Goal: Register for event/course

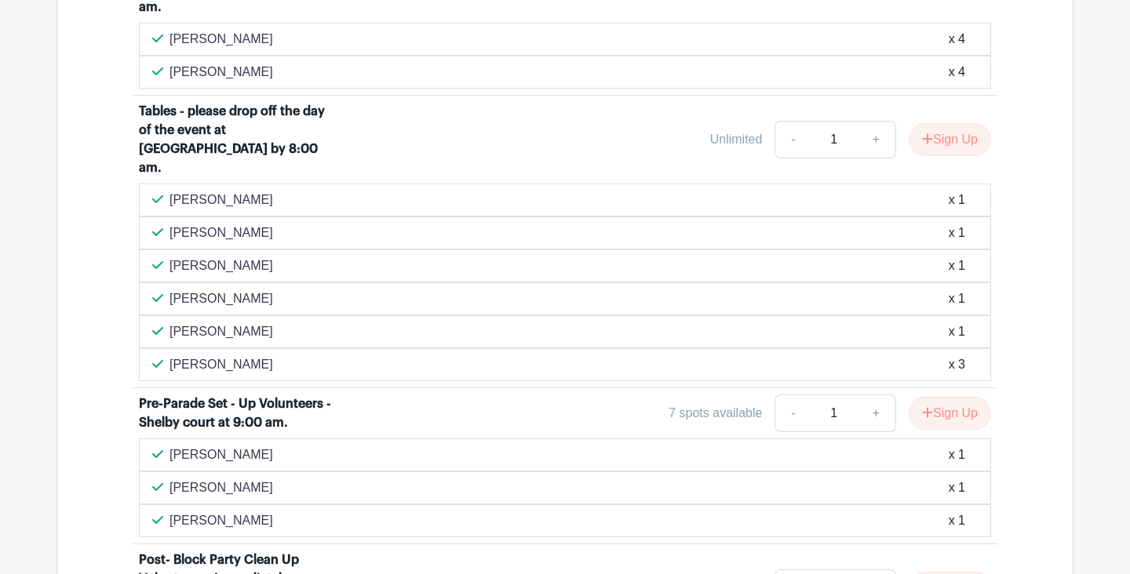
scroll to position [2153, 0]
click at [947, 127] on button "Sign Up" at bounding box center [950, 138] width 82 height 33
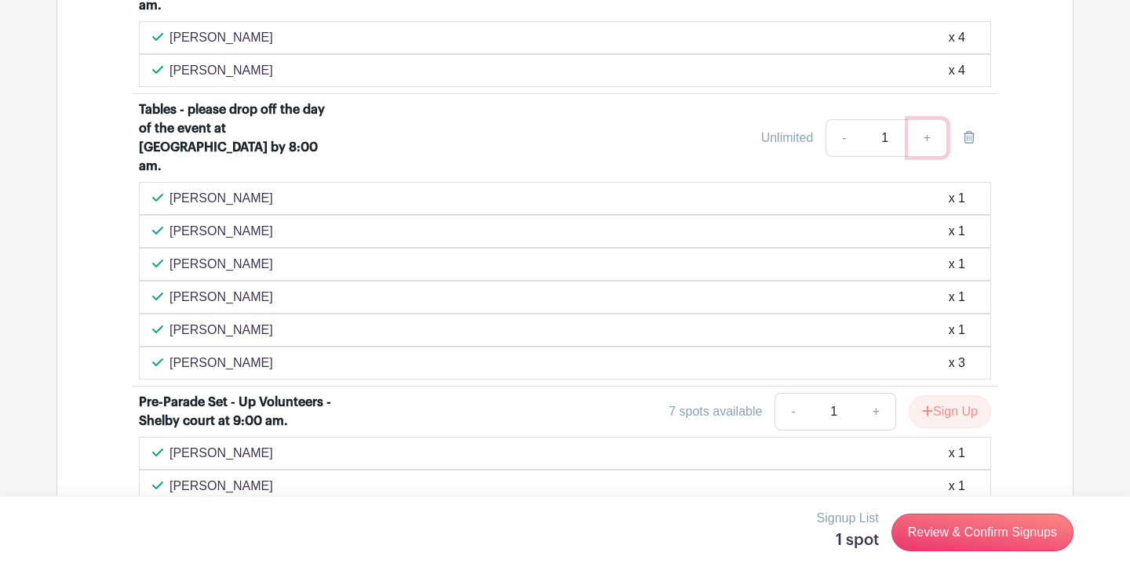
click at [932, 136] on link "+" at bounding box center [927, 138] width 39 height 38
type input "2"
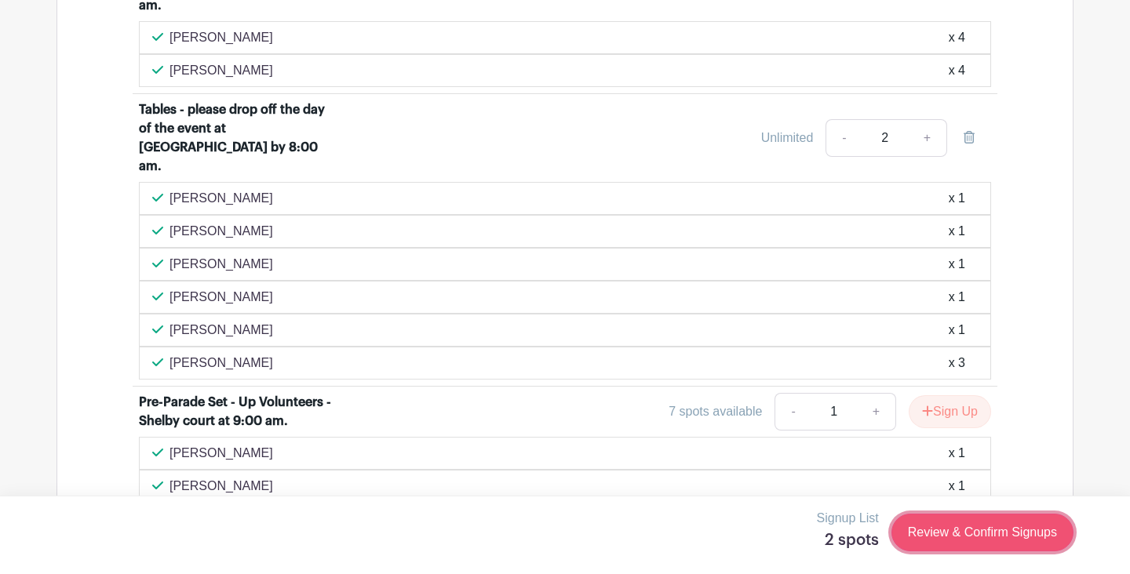
click at [969, 538] on link "Review & Confirm Signups" at bounding box center [982, 533] width 182 height 38
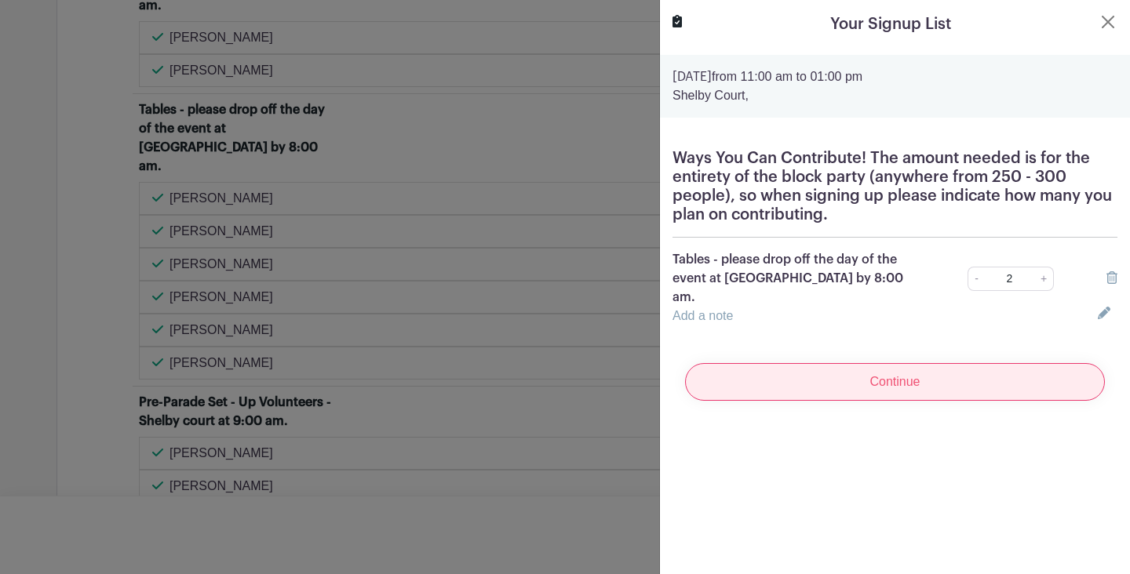
click at [943, 363] on input "Continue" at bounding box center [895, 382] width 420 height 38
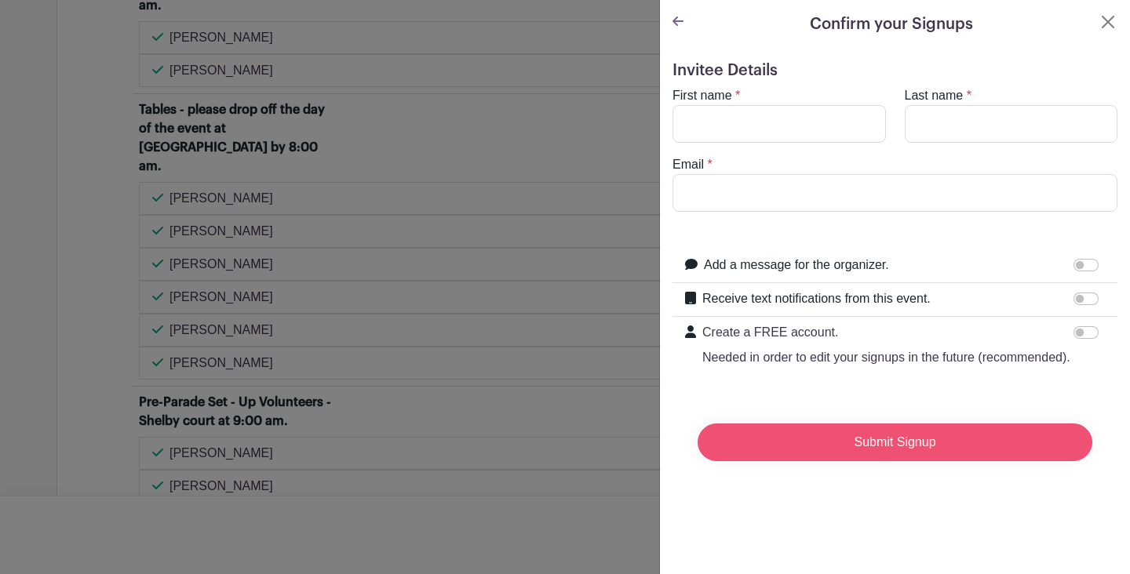
click at [921, 451] on input "Submit Signup" at bounding box center [895, 443] width 395 height 38
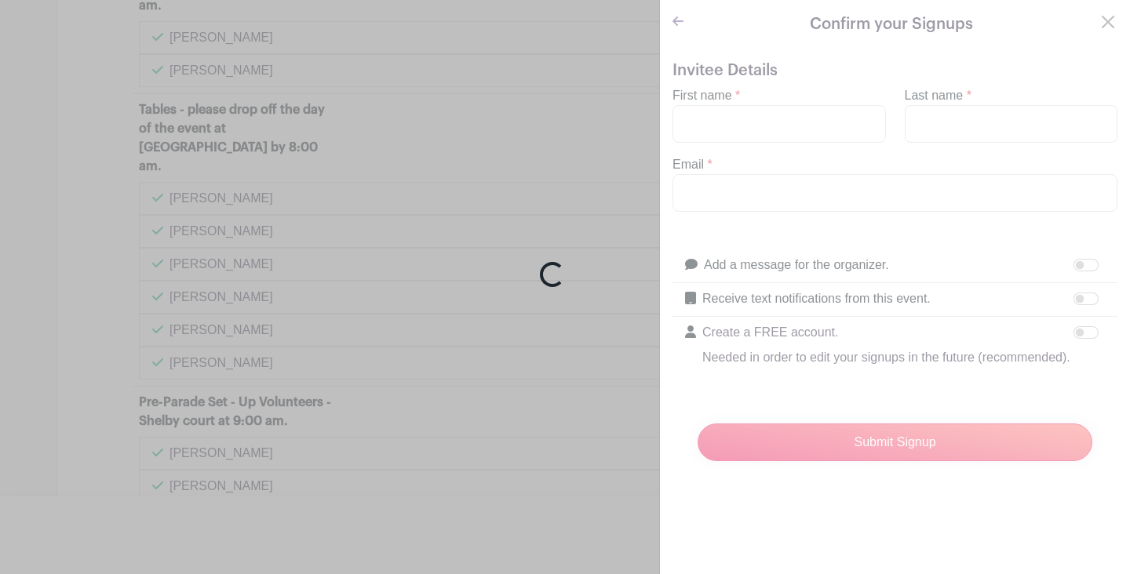
click at [756, 125] on div "Loading..." at bounding box center [565, 287] width 1130 height 574
click at [582, 193] on div "Loading..." at bounding box center [565, 287] width 1130 height 574
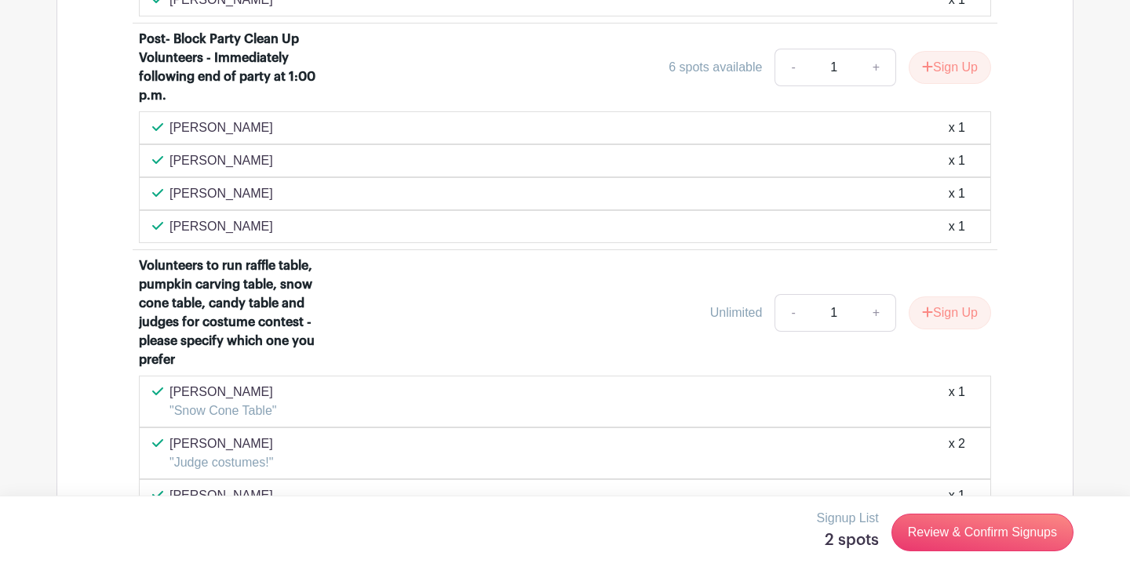
scroll to position [2667, 0]
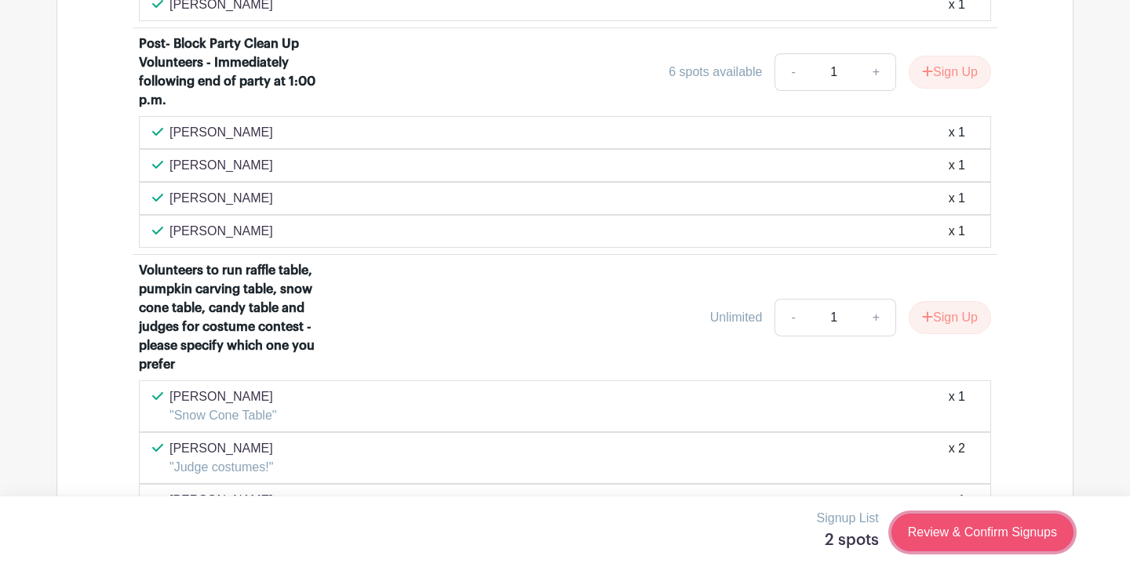
click at [1012, 525] on link "Review & Confirm Signups" at bounding box center [982, 533] width 182 height 38
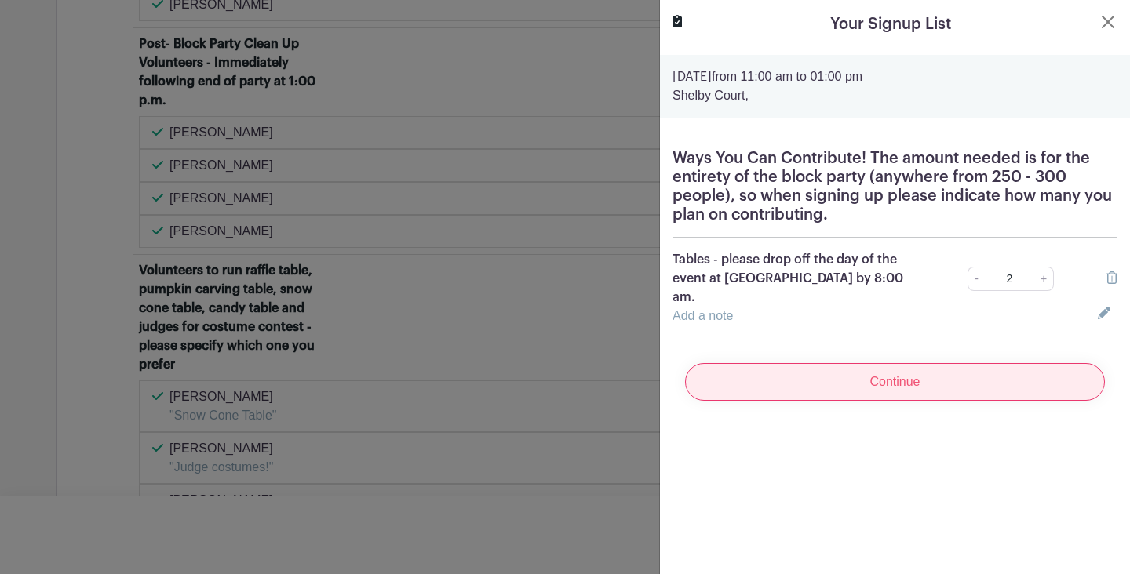
click at [864, 363] on input "Continue" at bounding box center [895, 382] width 420 height 38
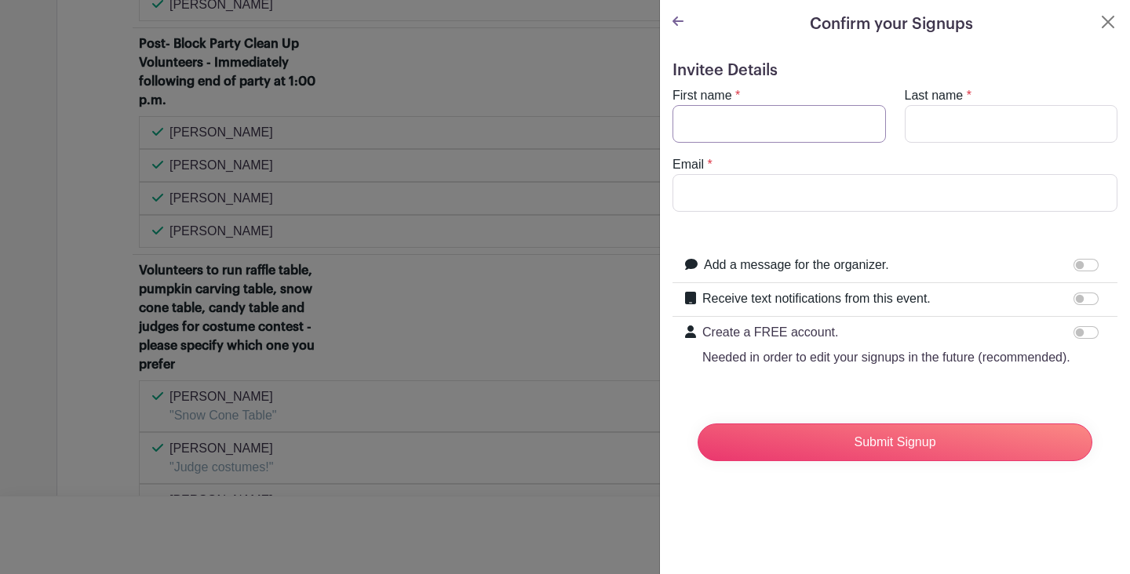
click at [731, 113] on input "First name" at bounding box center [779, 124] width 213 height 38
type input "[PERSON_NAME]"
click at [717, 184] on input "Email" at bounding box center [895, 193] width 445 height 38
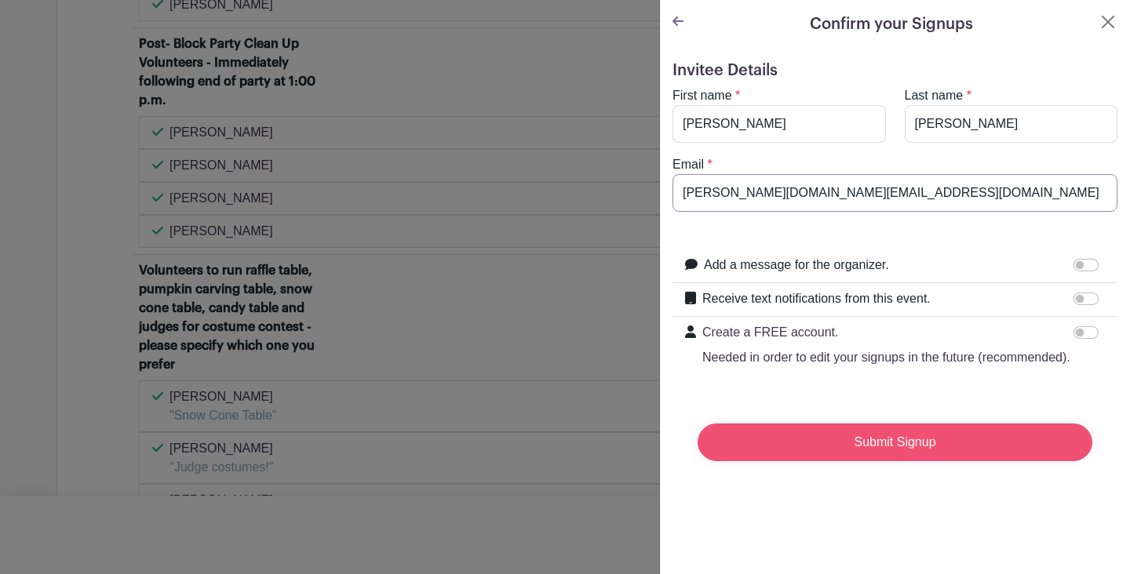
type input "[PERSON_NAME][DOMAIN_NAME][EMAIL_ADDRESS][DOMAIN_NAME]"
click at [902, 450] on input "Submit Signup" at bounding box center [895, 443] width 395 height 38
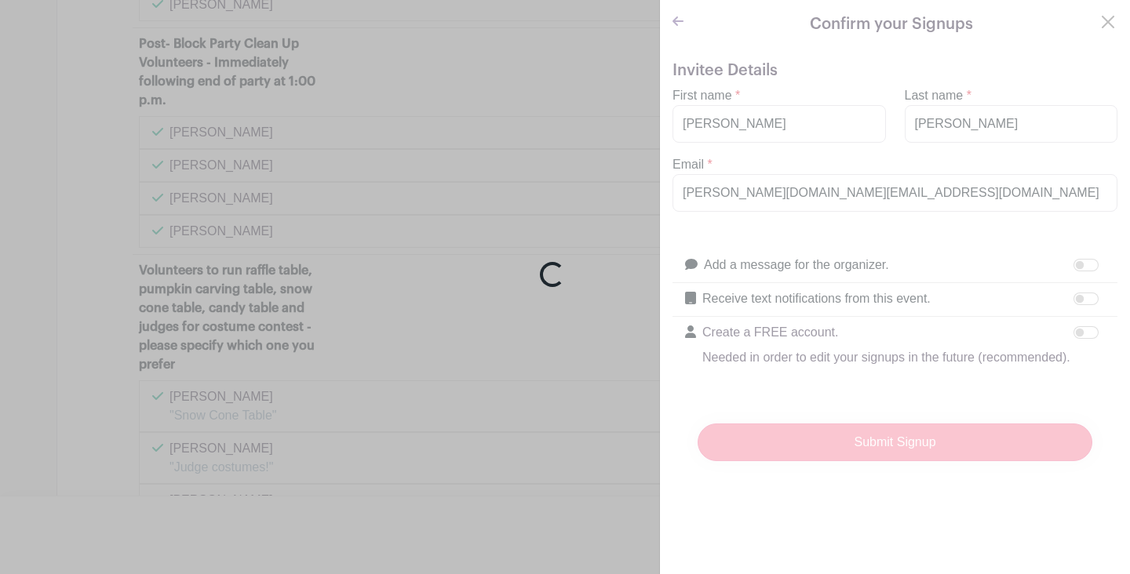
scroll to position [2700, 0]
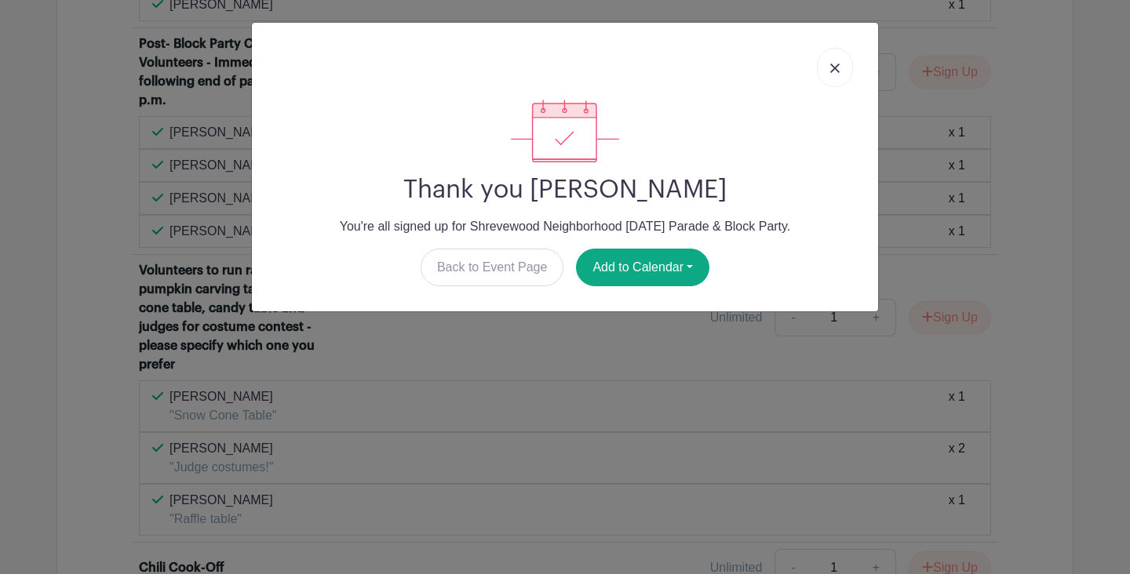
click at [830, 74] on link at bounding box center [835, 67] width 36 height 39
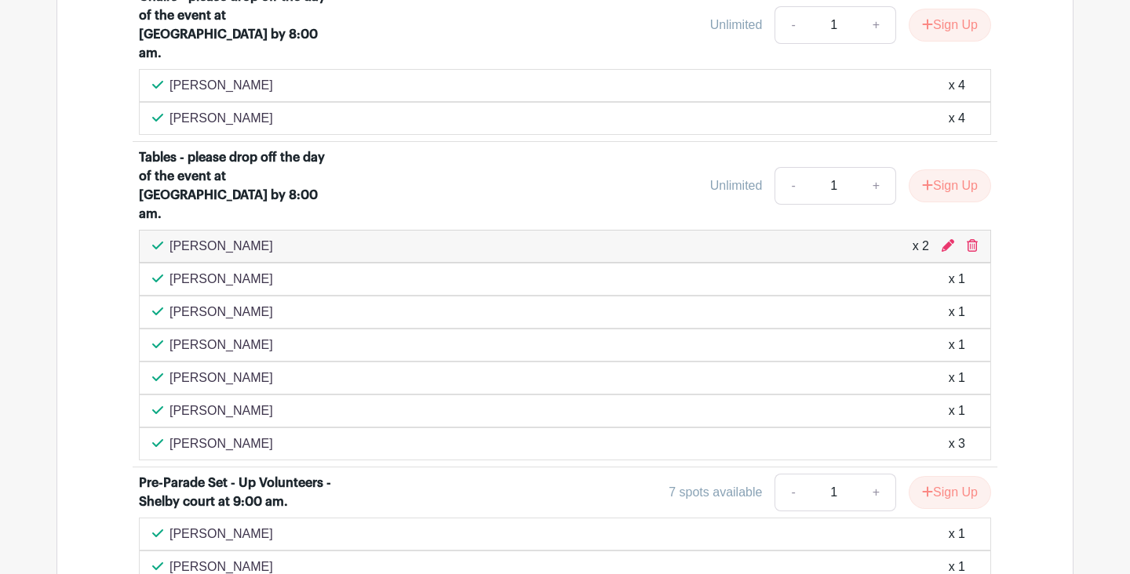
scroll to position [2125, 0]
